Goal: Task Accomplishment & Management: Use online tool/utility

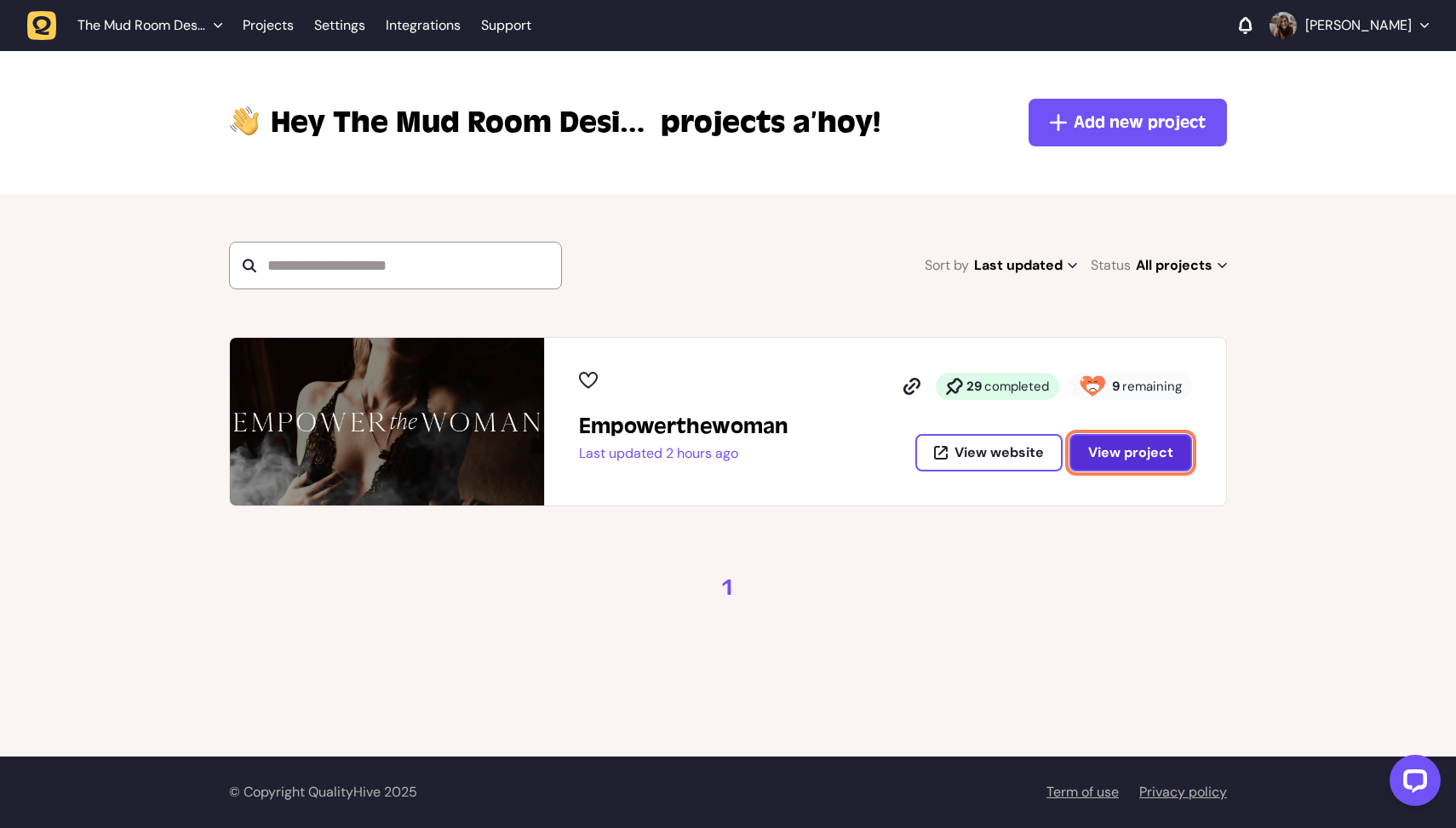
click at [1114, 451] on span "View project" at bounding box center [1131, 452] width 85 height 18
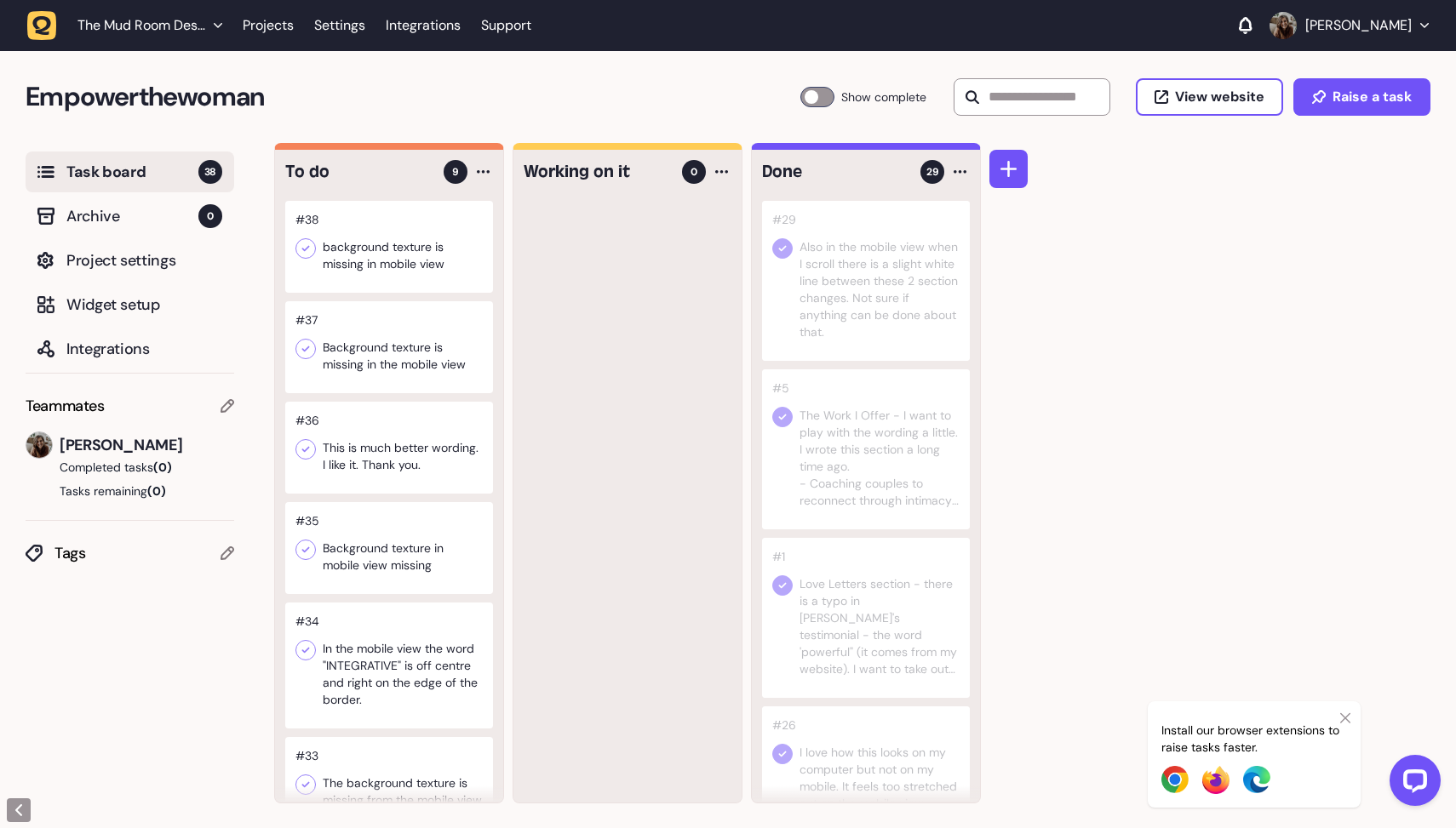
click at [421, 254] on div at bounding box center [388, 247] width 208 height 92
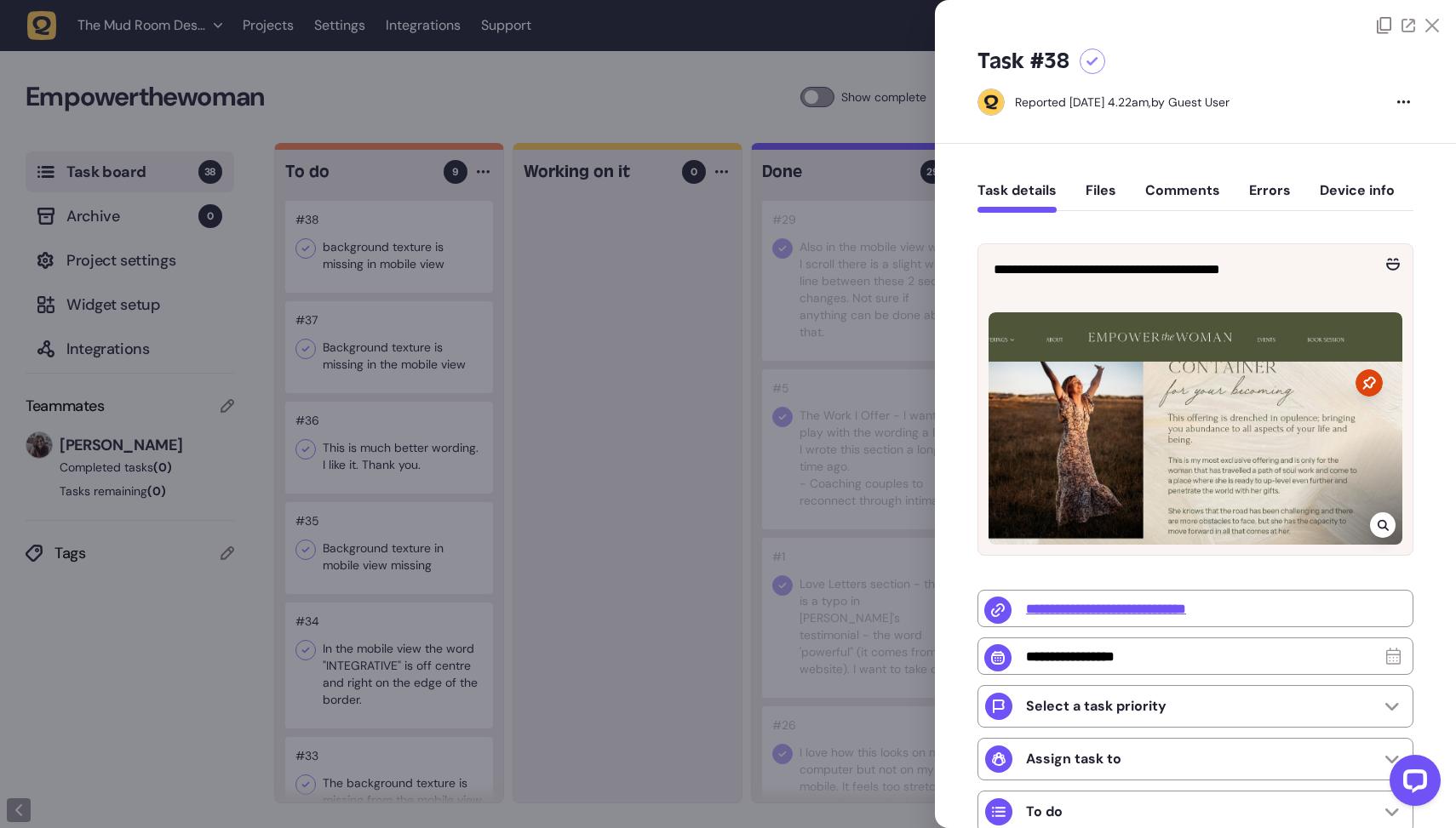
click at [673, 383] on div at bounding box center [728, 414] width 1456 height 828
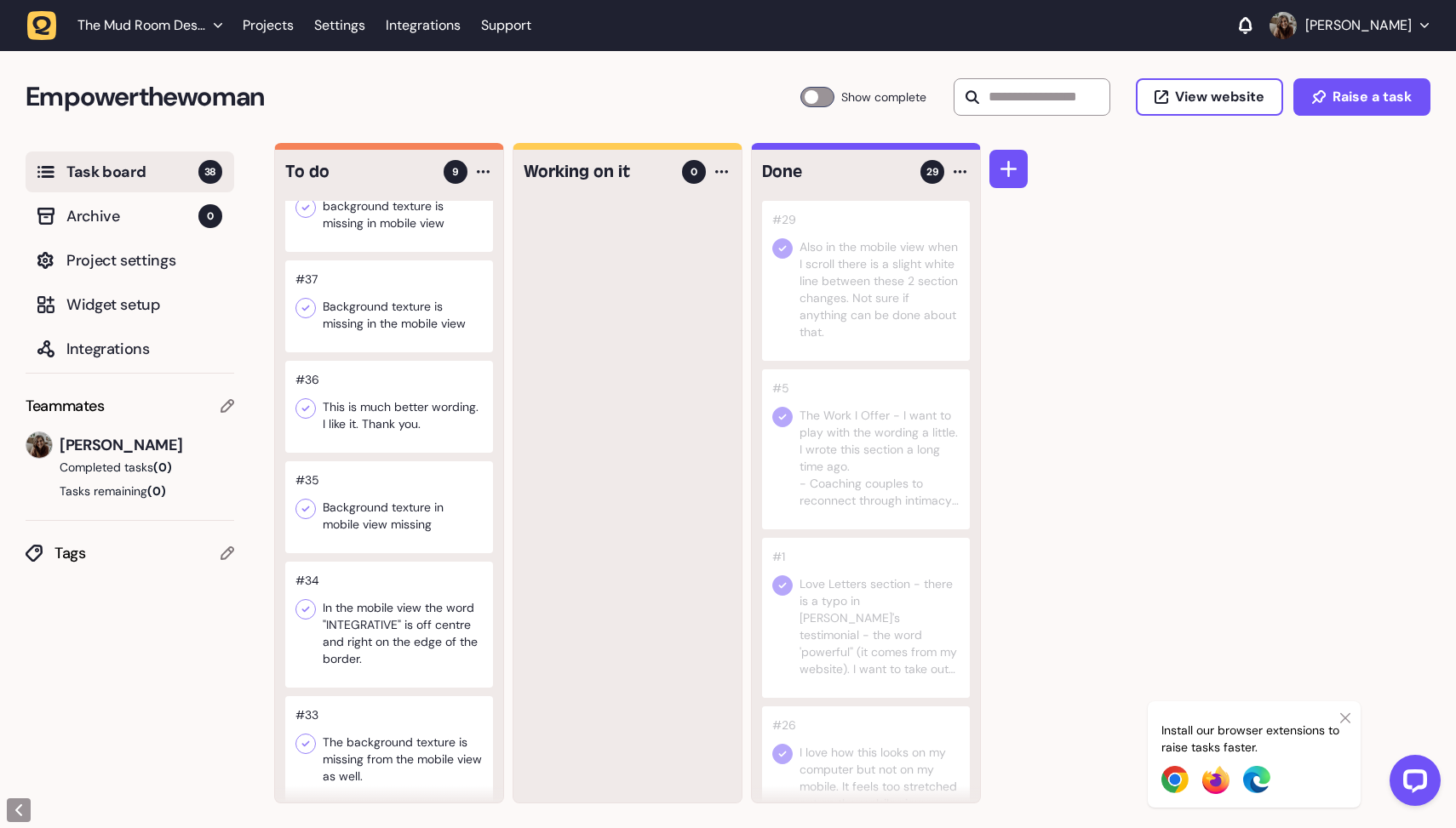
scroll to position [83, 0]
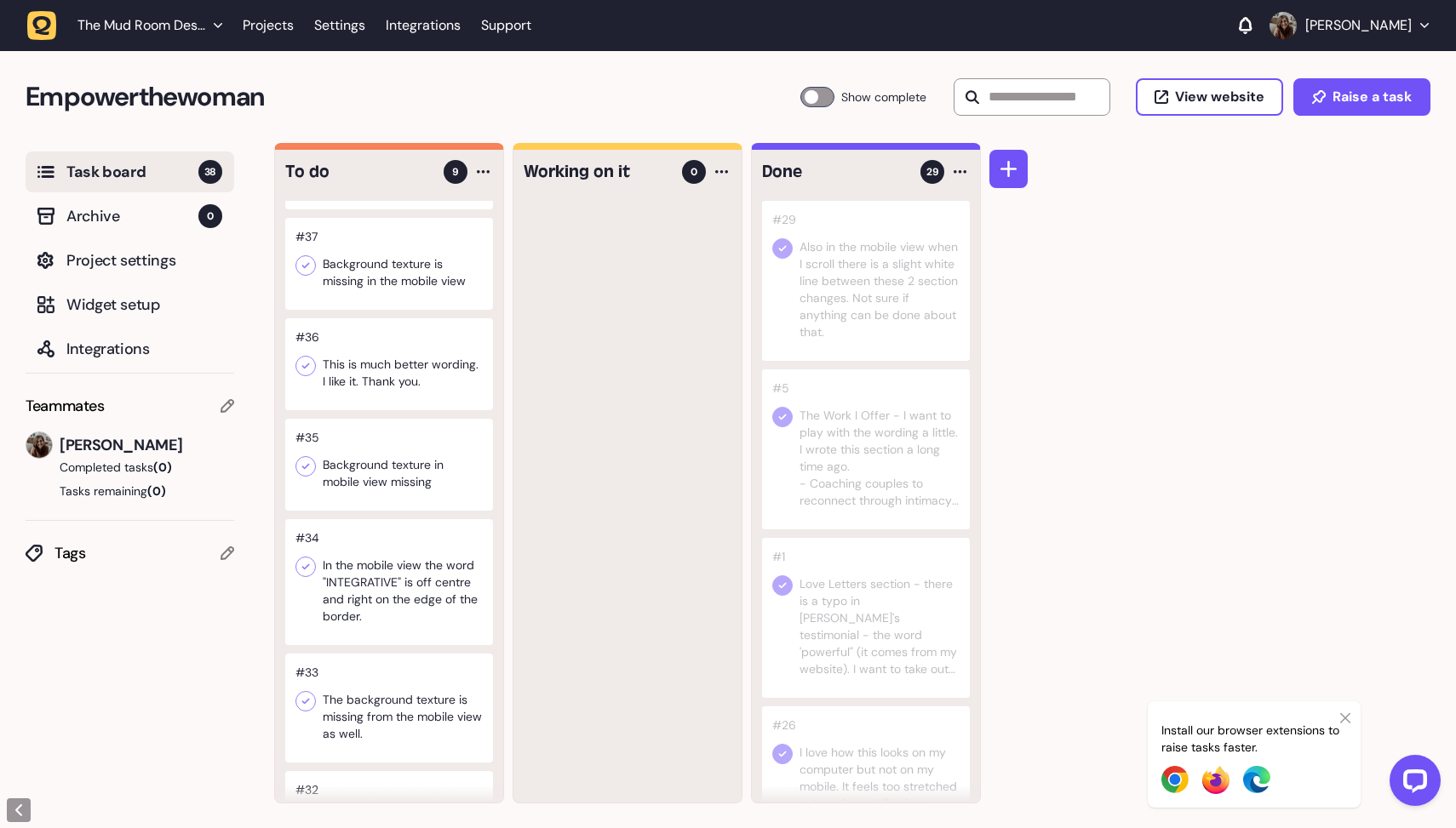
click at [425, 351] on div at bounding box center [388, 364] width 208 height 92
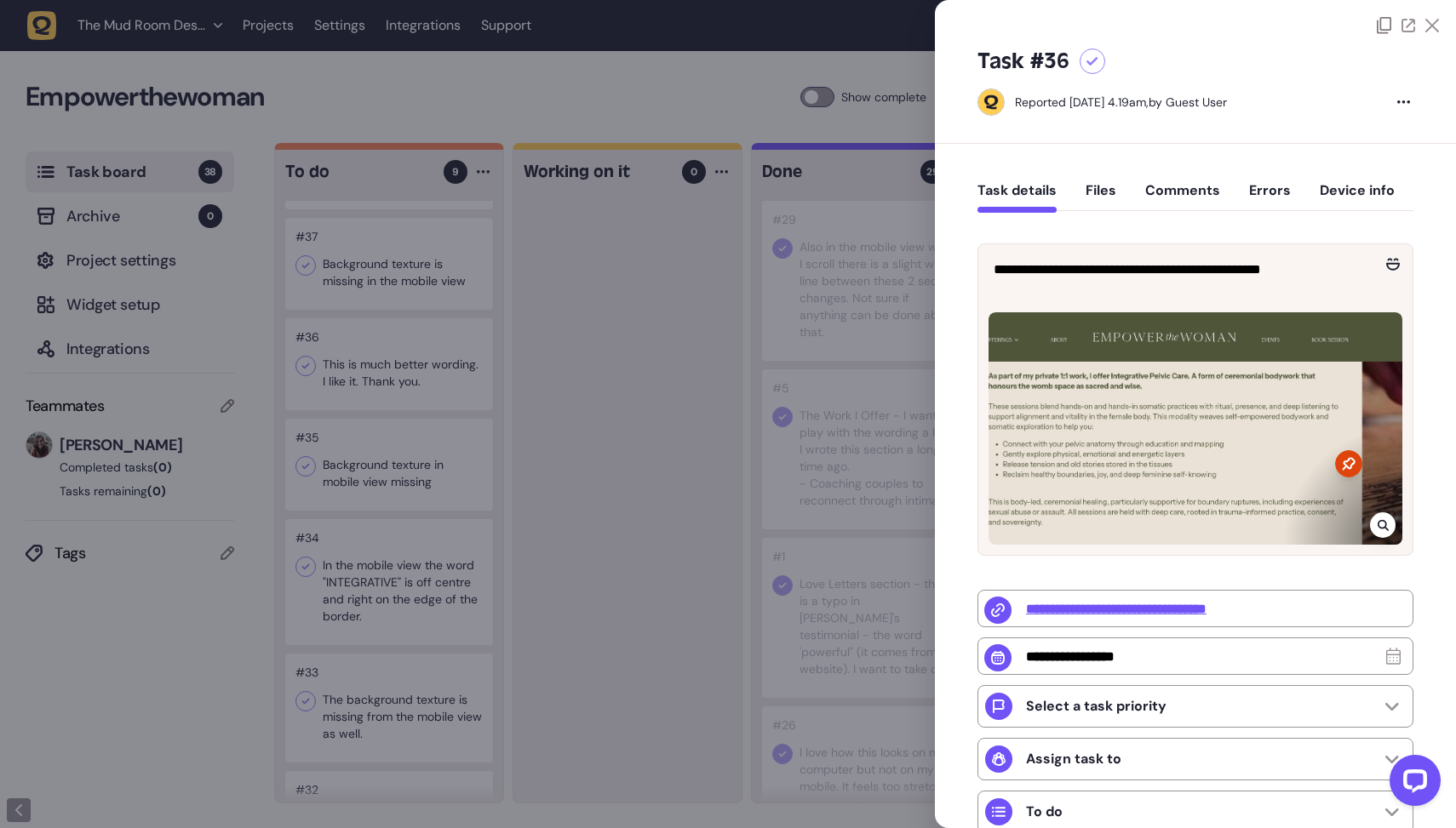
click at [305, 365] on div at bounding box center [728, 414] width 1456 height 828
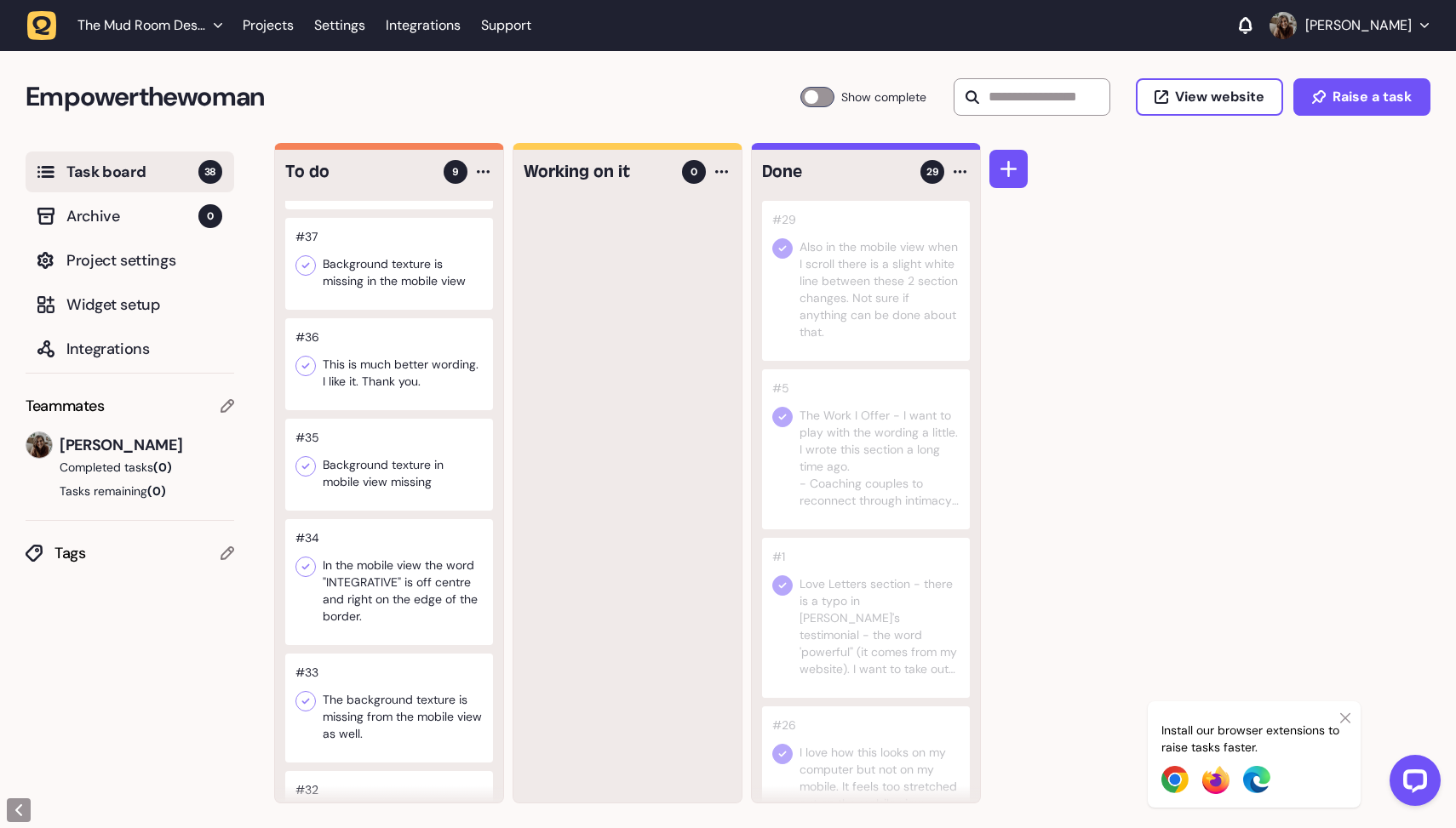
click at [312, 365] on icon at bounding box center [306, 366] width 17 height 17
click at [365, 368] on div at bounding box center [388, 364] width 208 height 92
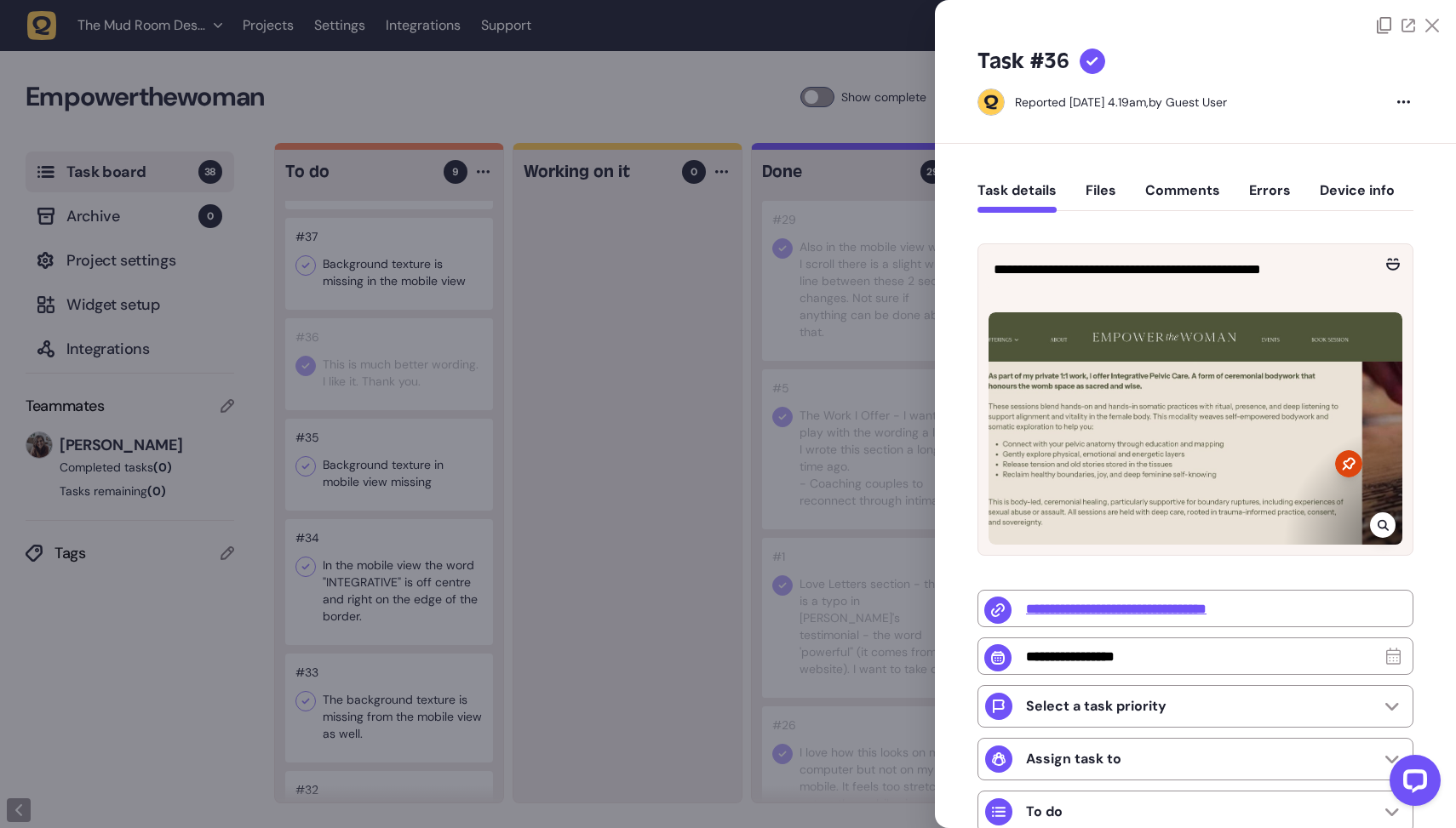
click at [453, 357] on div at bounding box center [728, 414] width 1456 height 828
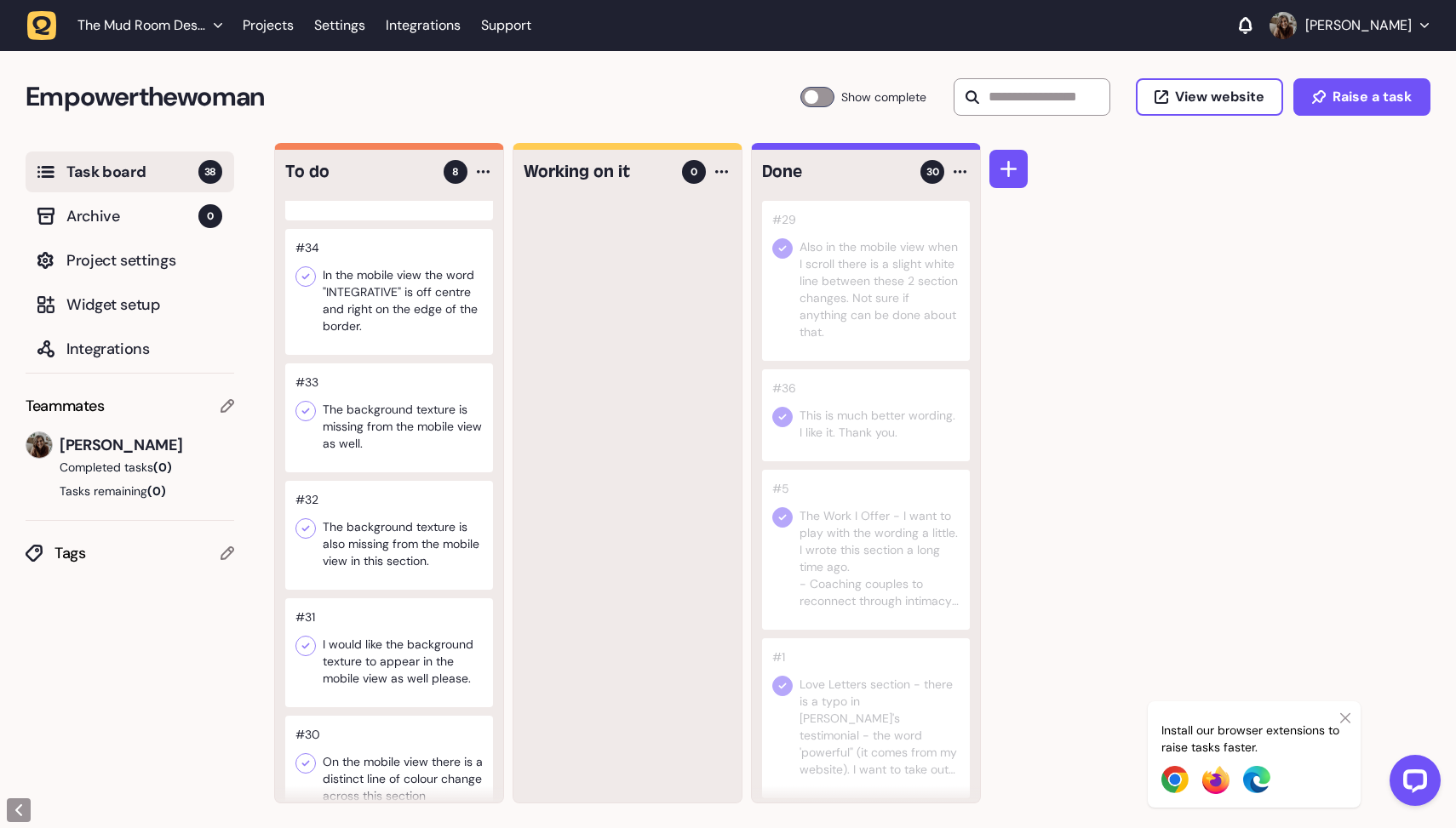
scroll to position [357, 0]
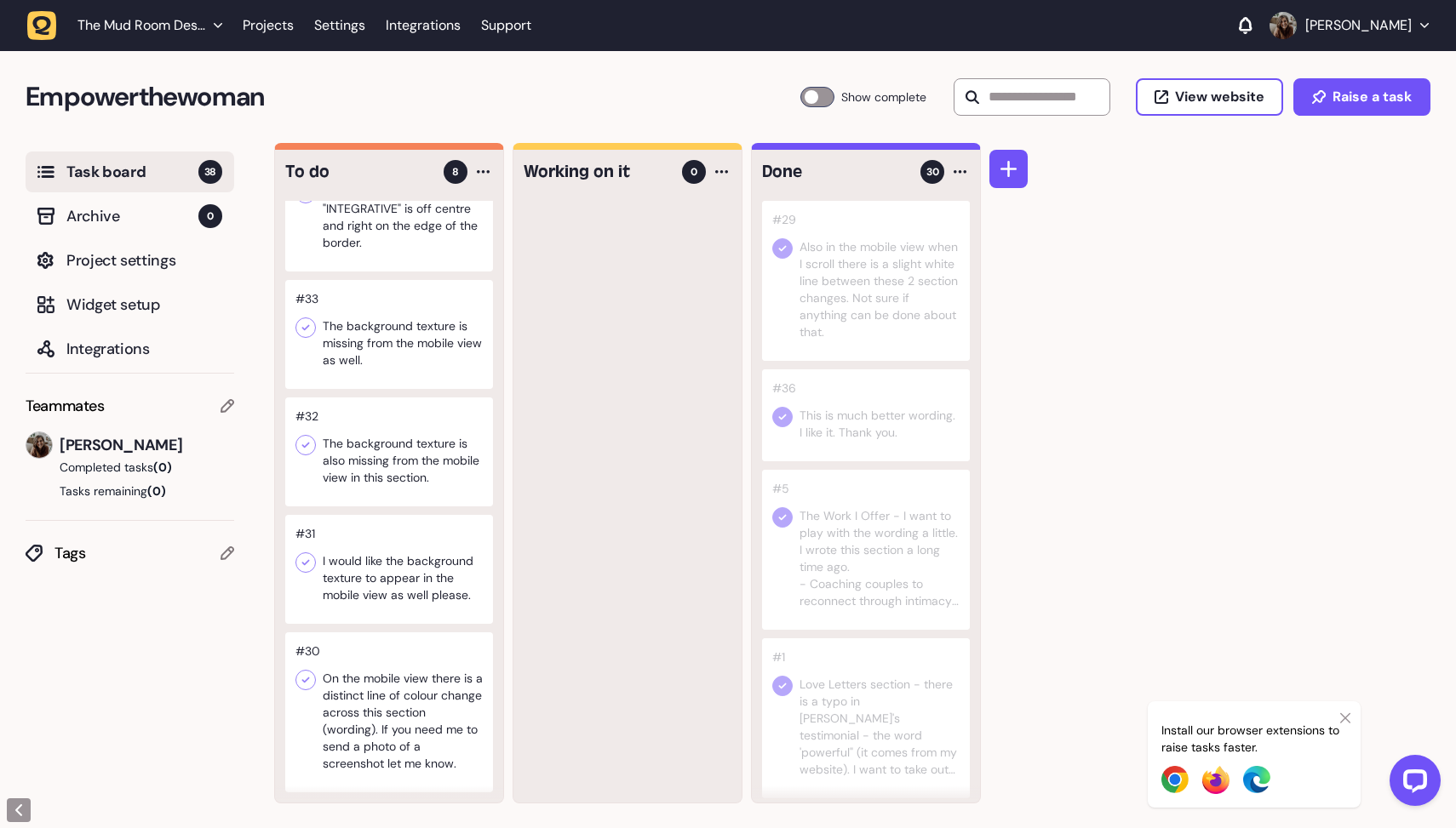
click at [423, 593] on div at bounding box center [388, 570] width 208 height 109
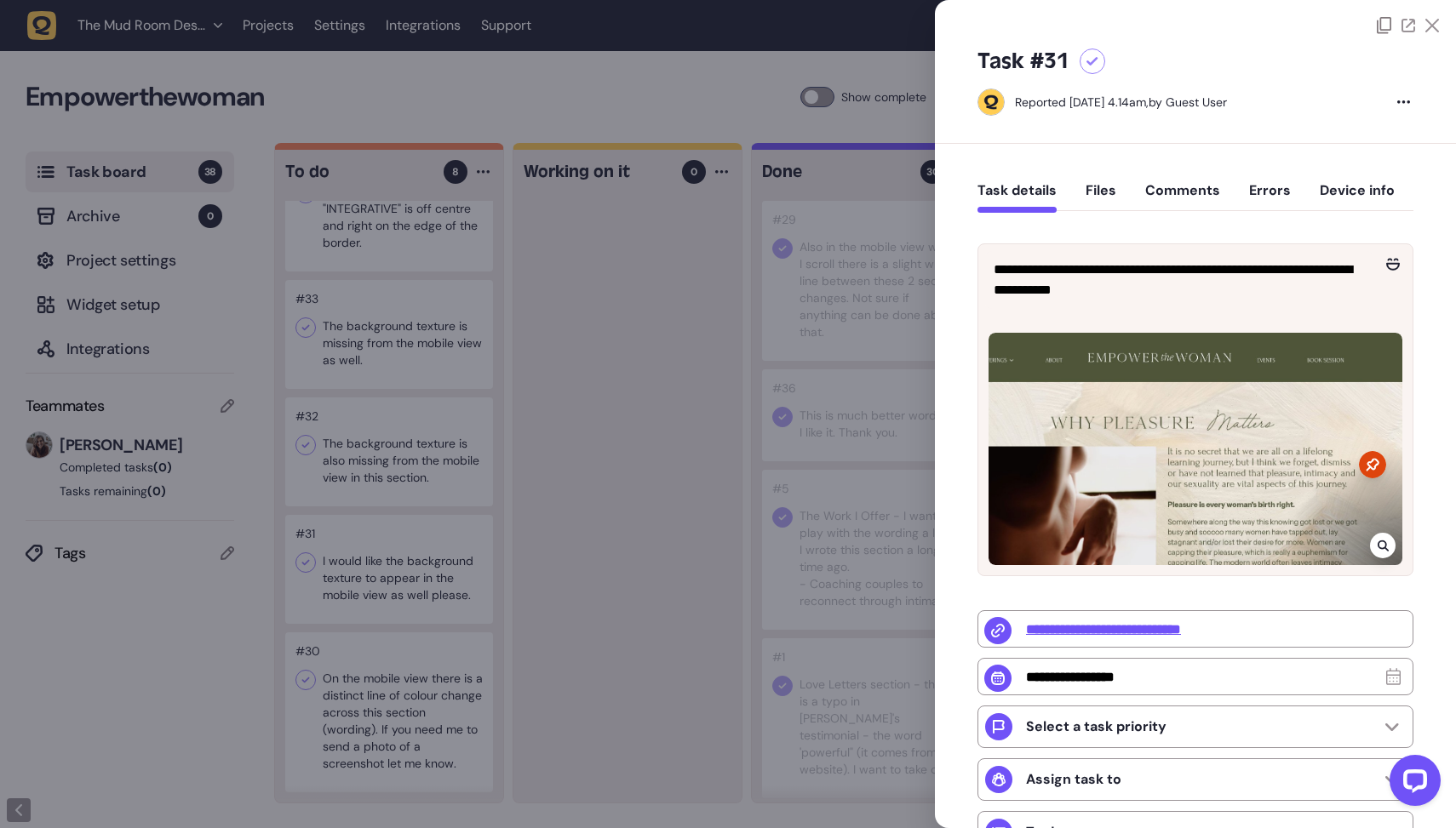
click at [419, 564] on div at bounding box center [728, 414] width 1456 height 828
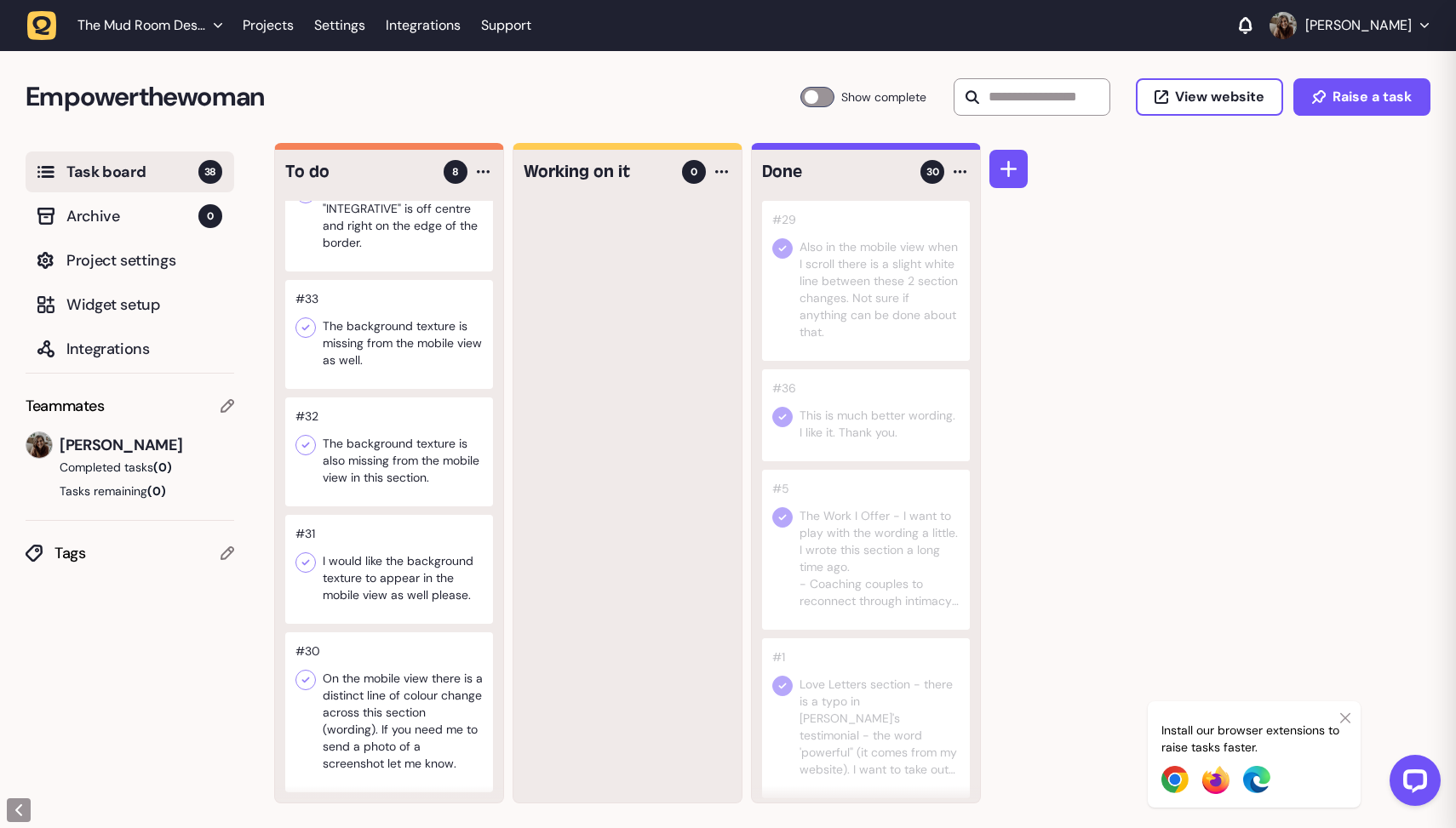
scroll to position [1, 0]
click at [391, 686] on div at bounding box center [388, 711] width 208 height 160
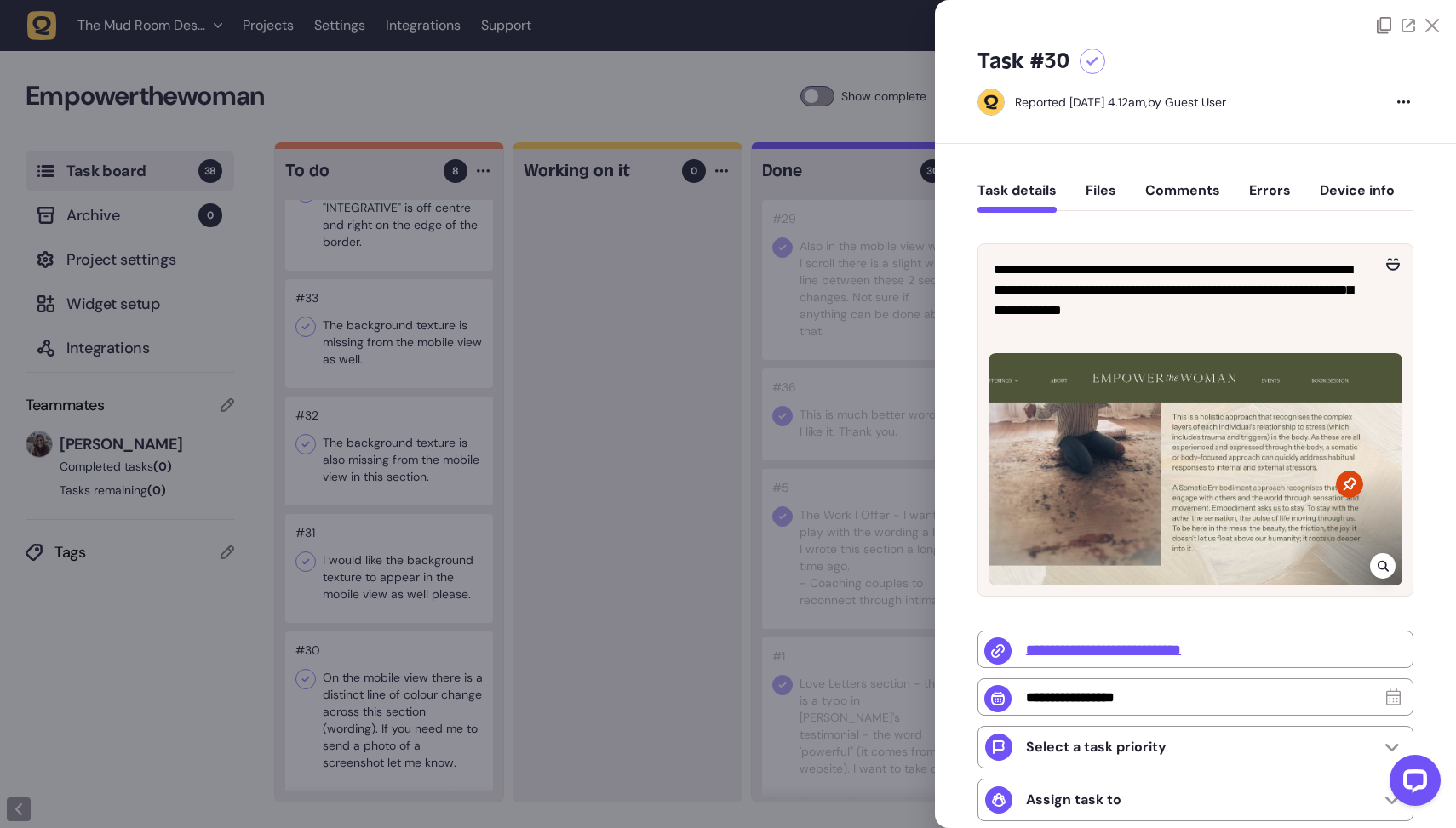
click at [565, 663] on div at bounding box center [728, 414] width 1456 height 828
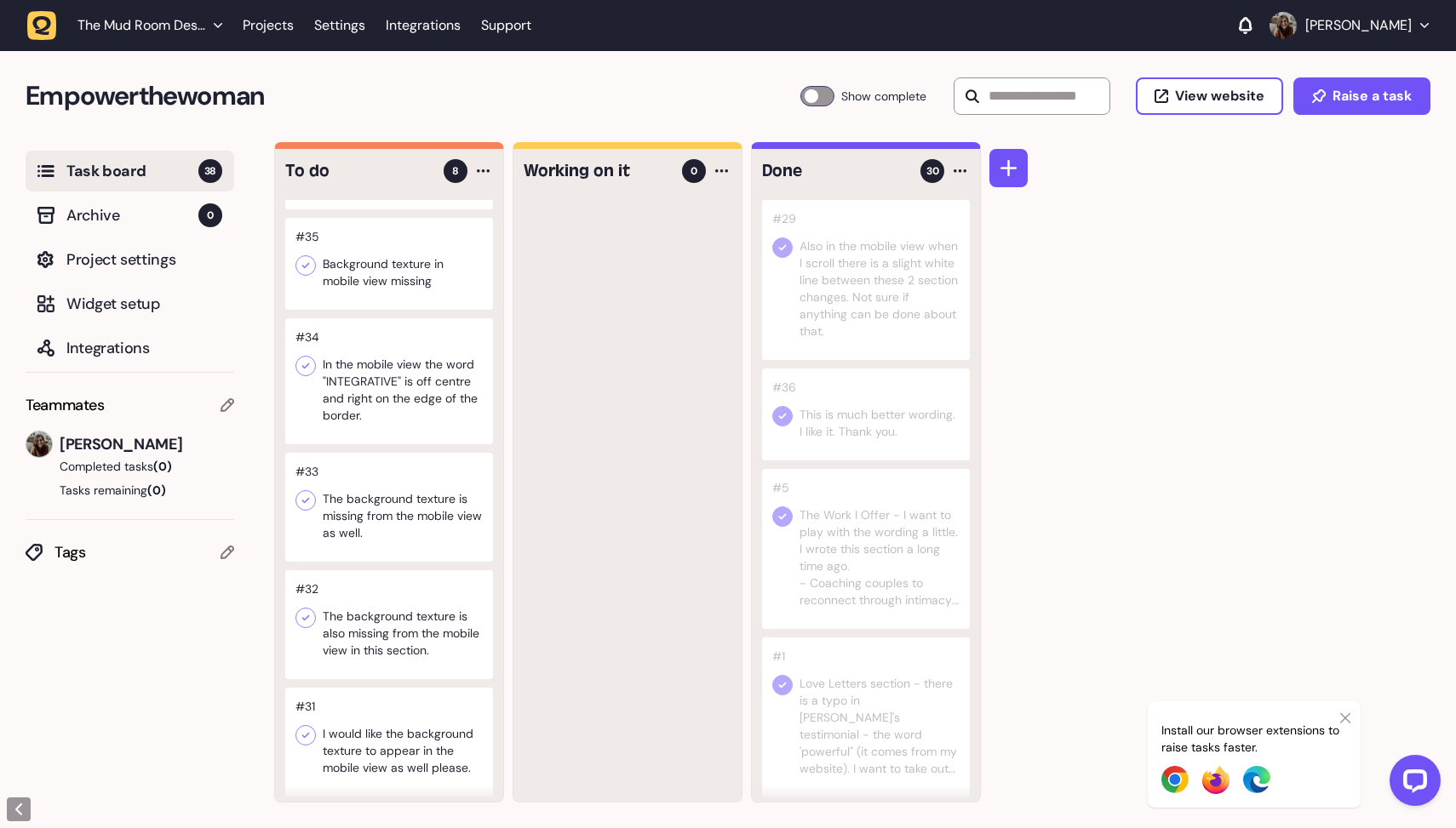
scroll to position [144, 0]
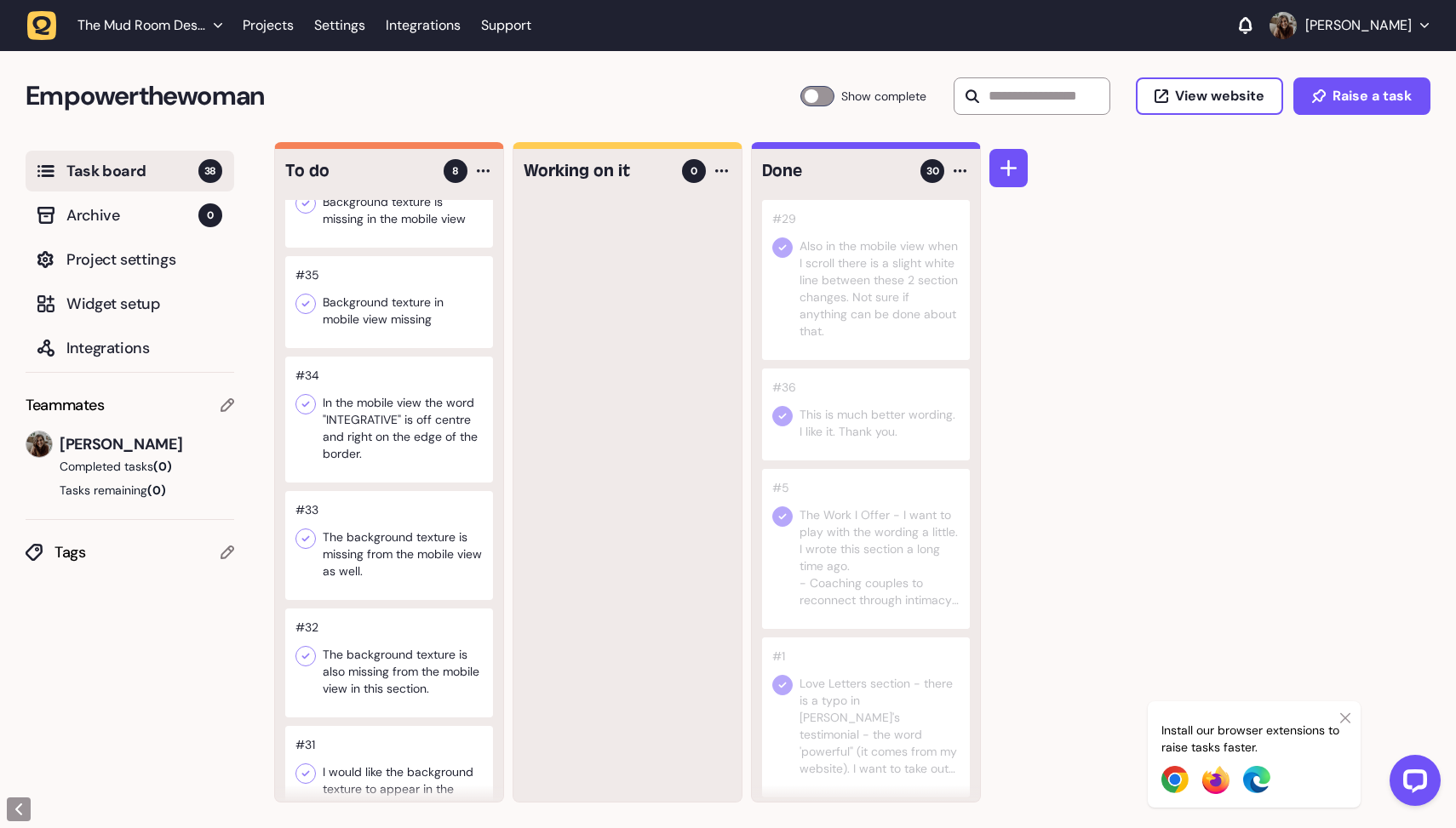
click at [390, 425] on div at bounding box center [388, 420] width 208 height 126
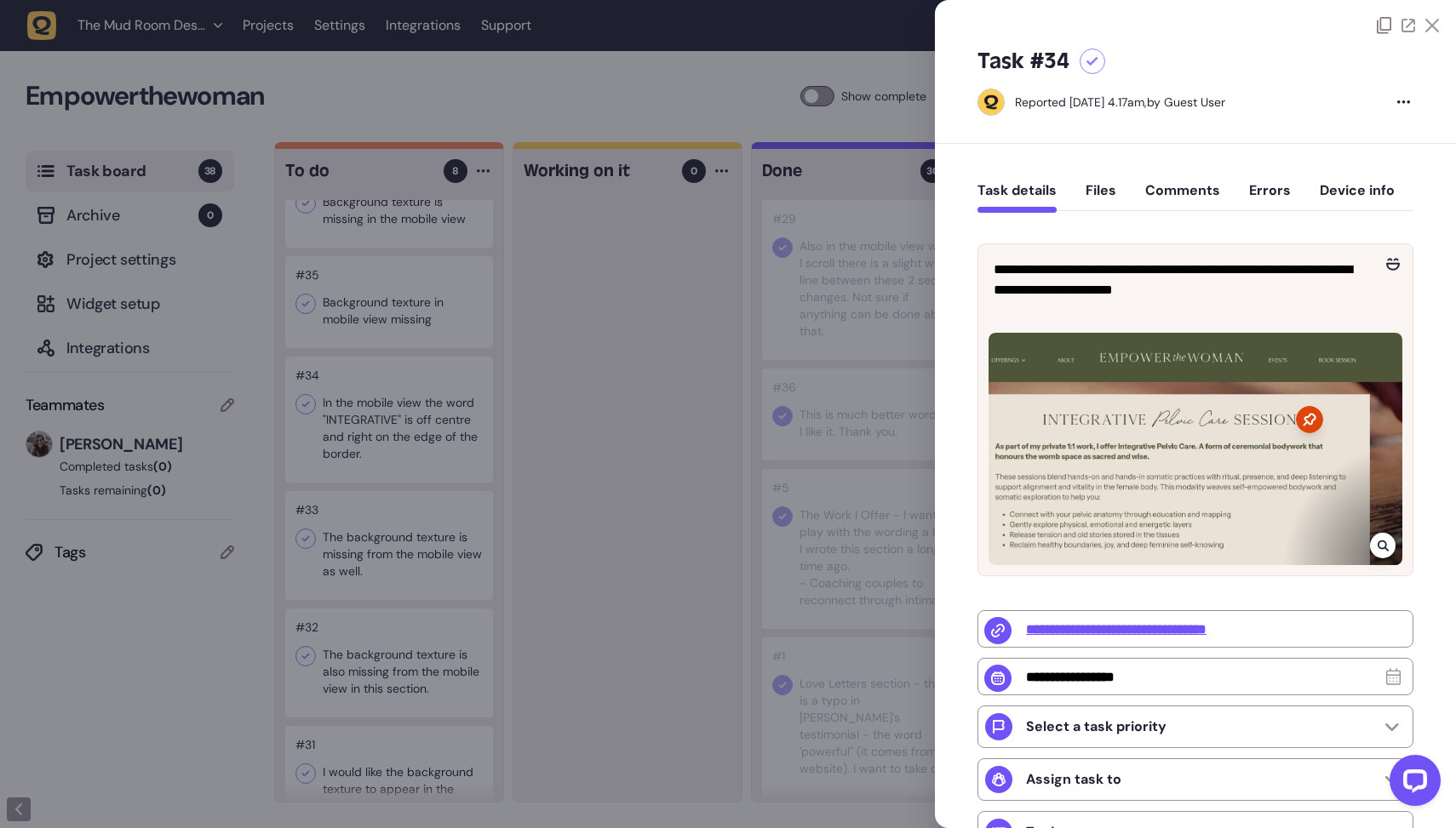
click at [569, 275] on div at bounding box center [728, 414] width 1456 height 828
